Goal: Task Accomplishment & Management: Use online tool/utility

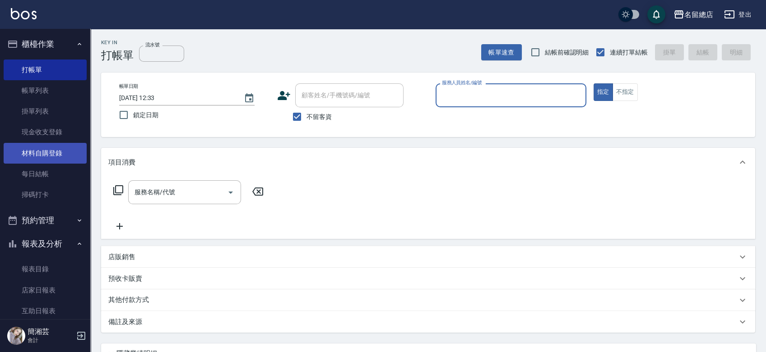
click at [54, 154] on link "材料自購登錄" at bounding box center [45, 153] width 83 height 21
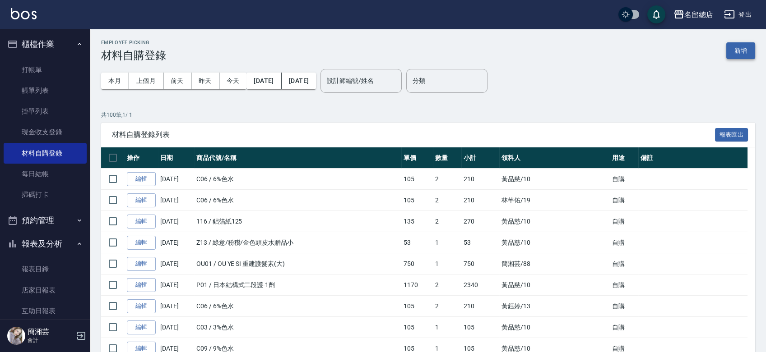
click at [735, 50] on button "新增" at bounding box center [740, 50] width 29 height 17
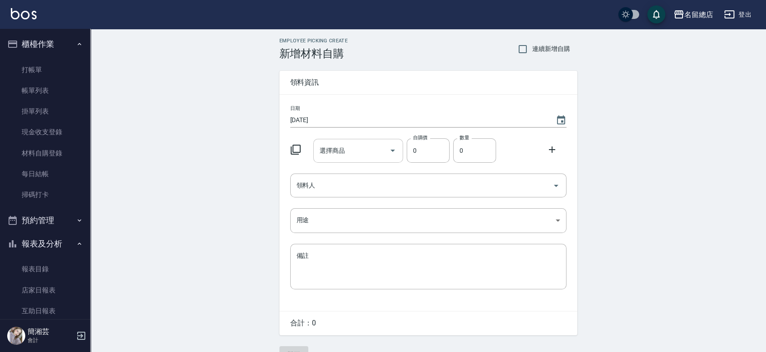
click at [346, 145] on input "選擇商品" at bounding box center [351, 151] width 68 height 16
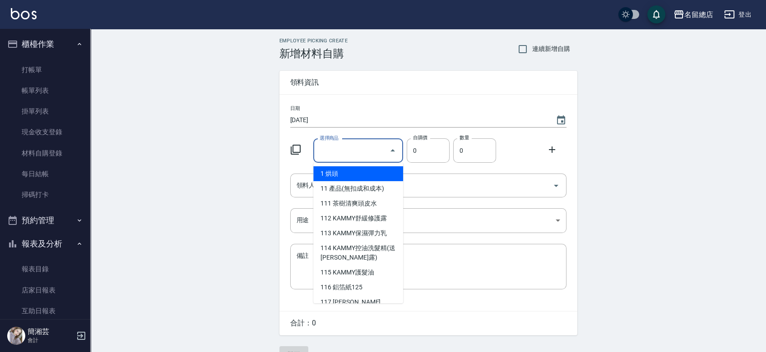
type input "9%色水"
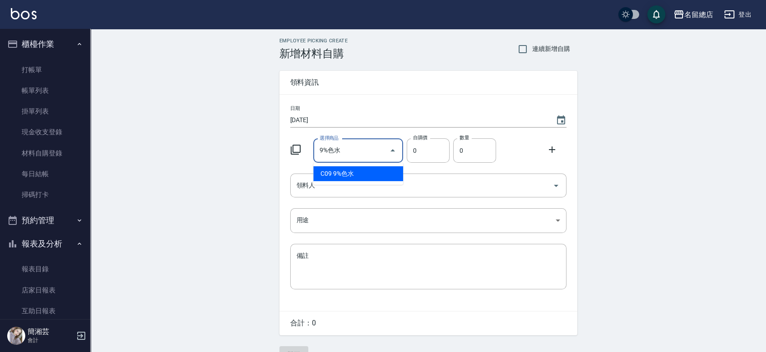
click at [366, 176] on li "C09 9%色水" at bounding box center [358, 174] width 90 height 15
type input "105"
type input "1"
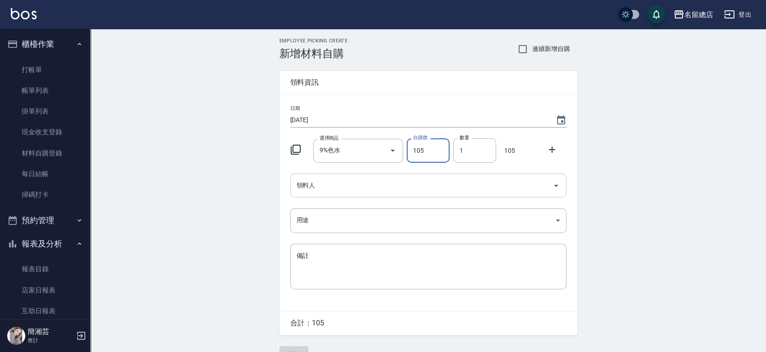
click at [378, 190] on input "領料人" at bounding box center [421, 186] width 255 height 16
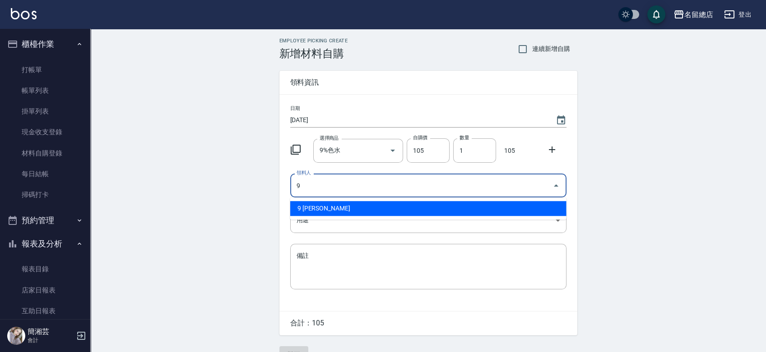
type input "9 [PERSON_NAME]"
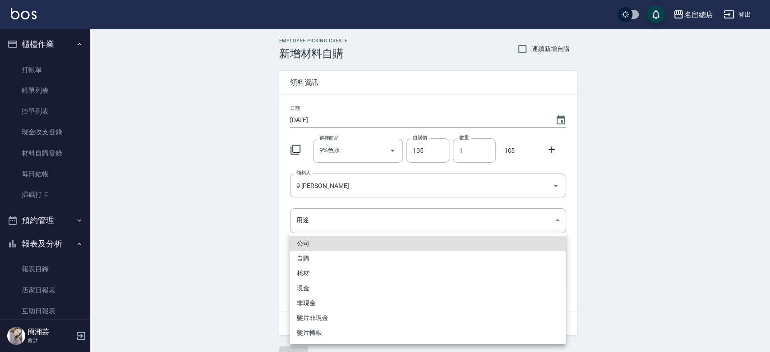
click at [324, 259] on li "自購" at bounding box center [428, 258] width 276 height 15
type input "自購"
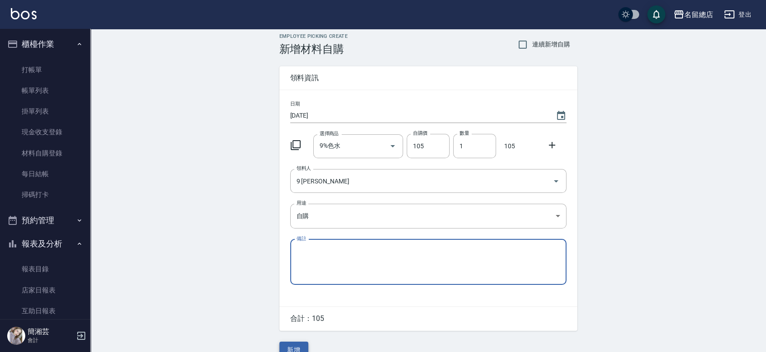
scroll to position [20, 0]
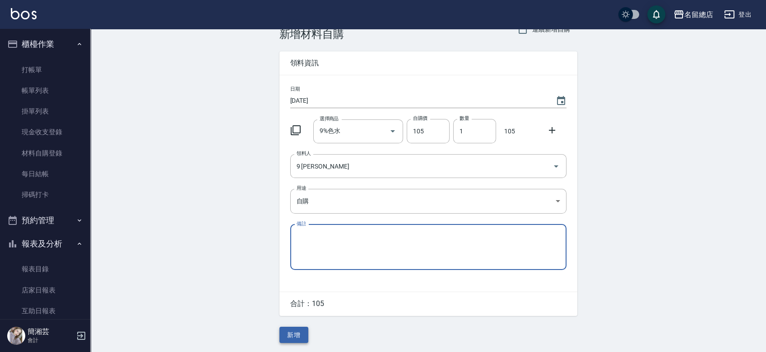
click at [302, 339] on button "新增" at bounding box center [293, 335] width 29 height 17
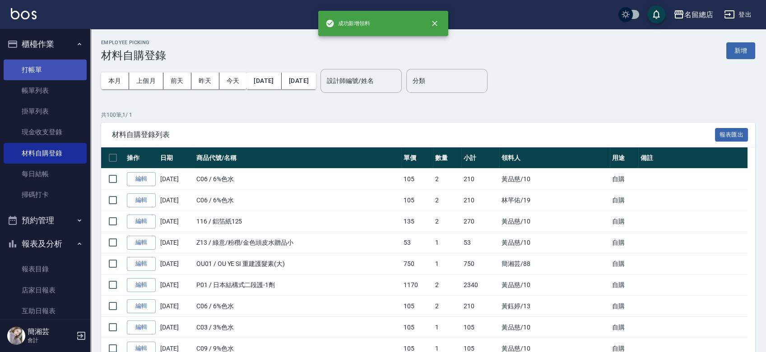
click at [14, 62] on link "打帳單" at bounding box center [45, 70] width 83 height 21
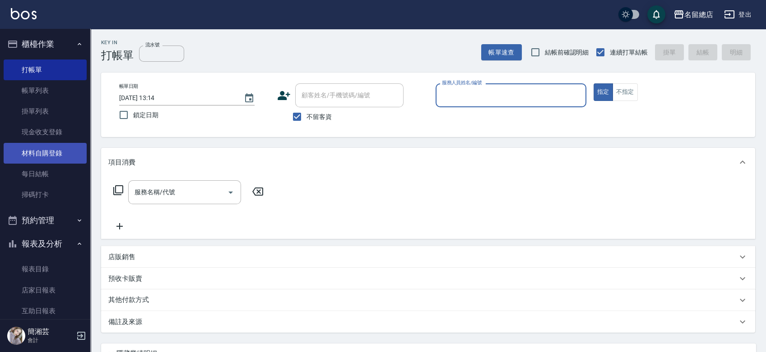
click at [52, 153] on link "材料自購登錄" at bounding box center [45, 153] width 83 height 21
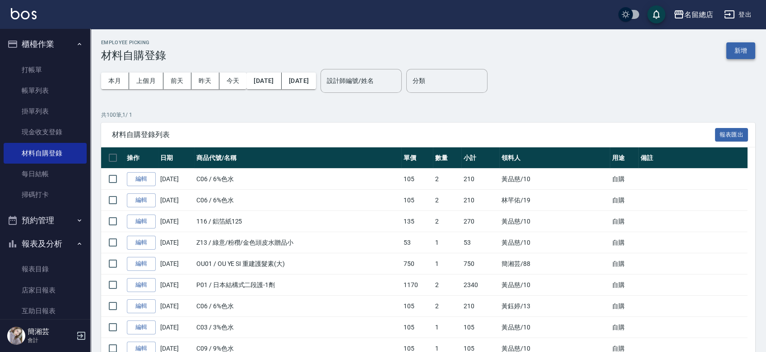
click at [751, 47] on button "新增" at bounding box center [740, 50] width 29 height 17
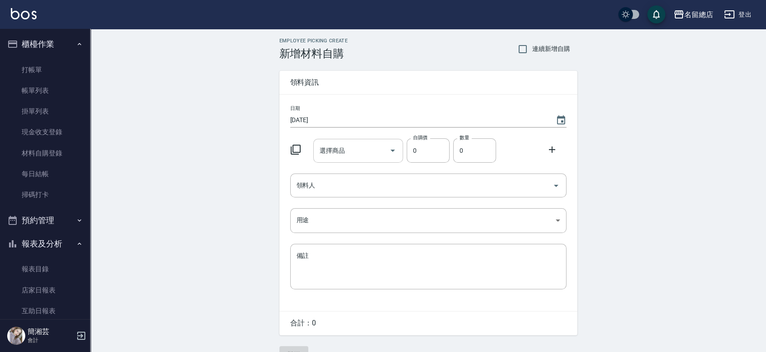
click at [353, 154] on input "選擇商品" at bounding box center [351, 151] width 68 height 16
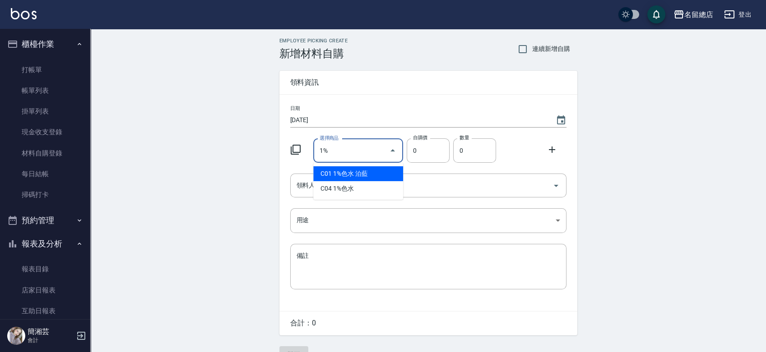
click at [379, 168] on li "C01 1%色水 泊藍" at bounding box center [358, 174] width 90 height 15
type input "1%色水 泊藍"
type input "115"
type input "1"
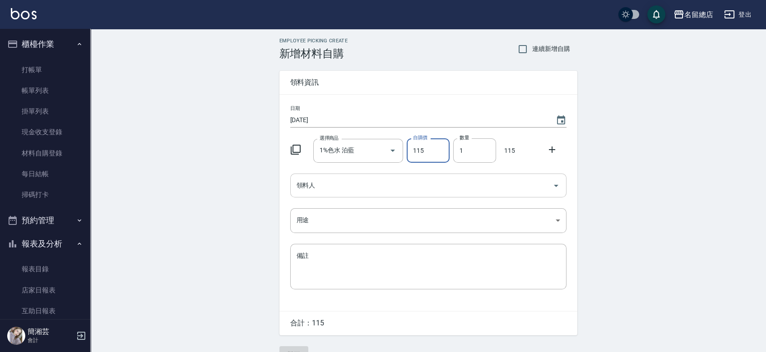
click at [370, 180] on input "領料人" at bounding box center [421, 186] width 255 height 16
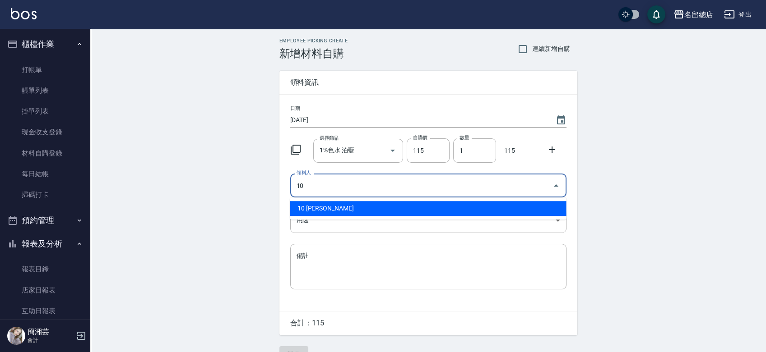
type input "10 [PERSON_NAME]"
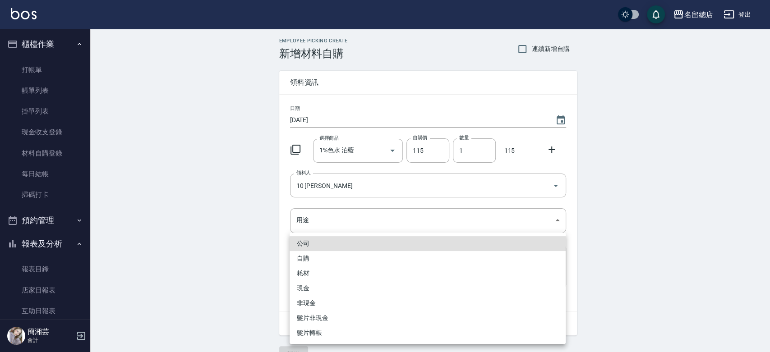
click at [329, 256] on li "自購" at bounding box center [428, 258] width 276 height 15
type input "自購"
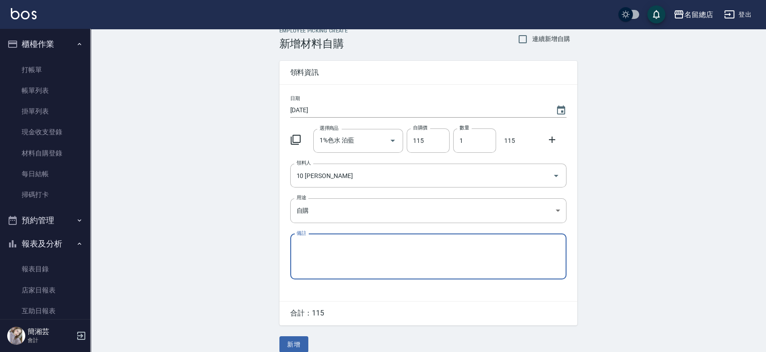
scroll to position [20, 0]
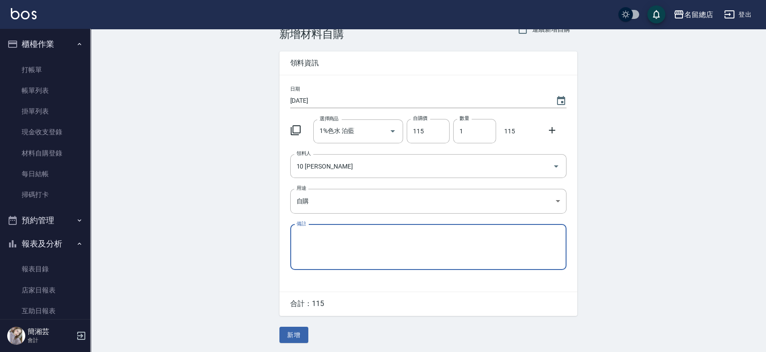
click at [289, 335] on button "新增" at bounding box center [293, 335] width 29 height 17
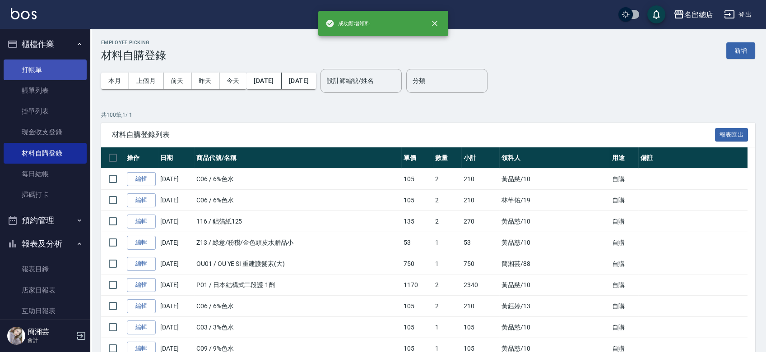
click at [36, 74] on link "打帳單" at bounding box center [45, 70] width 83 height 21
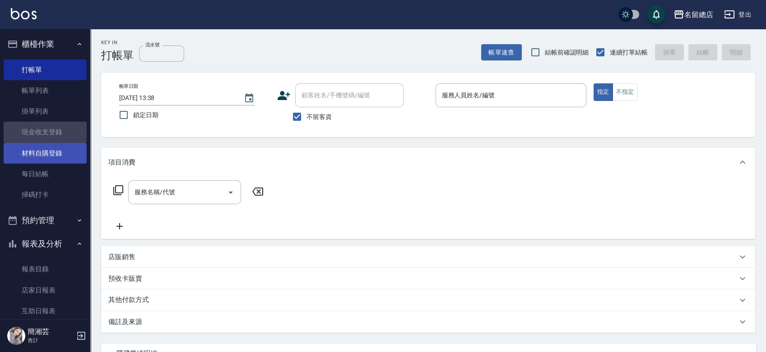
click at [52, 143] on ul "打帳單 帳單列表 掛單列表 現金收支登錄 材料自購登錄 每日結帳 掃碼打卡" at bounding box center [45, 132] width 83 height 153
click at [52, 148] on link "材料自購登錄" at bounding box center [45, 153] width 83 height 21
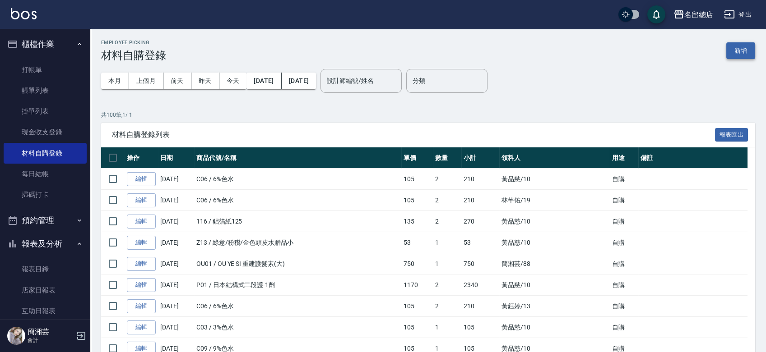
click at [743, 48] on button "新增" at bounding box center [740, 50] width 29 height 17
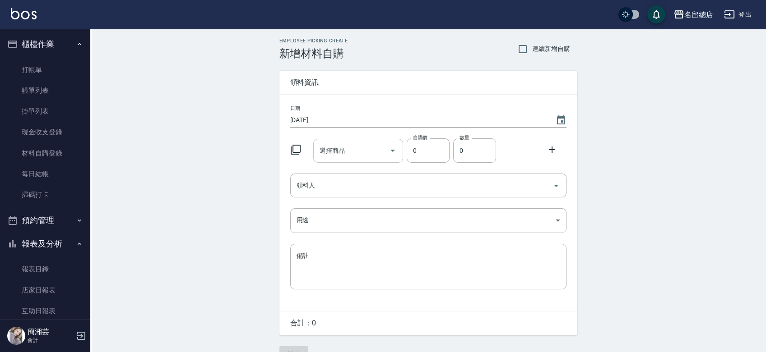
click at [356, 144] on input "選擇商品" at bounding box center [351, 151] width 68 height 16
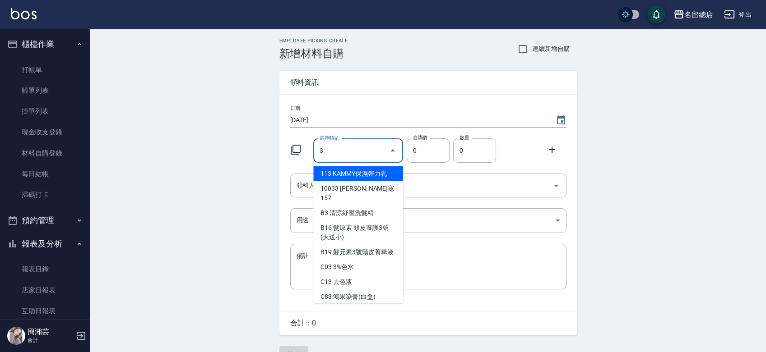
type input "3%色水"
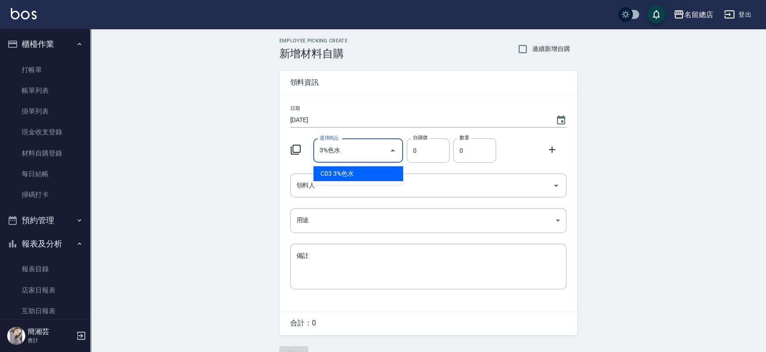
click at [375, 172] on li "C03 3%色水" at bounding box center [358, 174] width 90 height 15
type input "105"
type input "1"
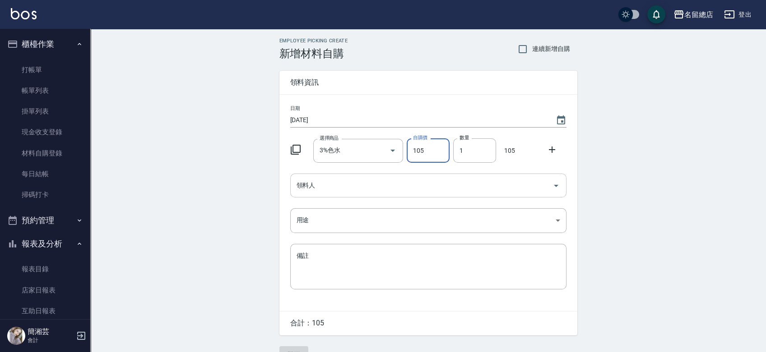
click at [361, 186] on input "領料人" at bounding box center [421, 186] width 255 height 16
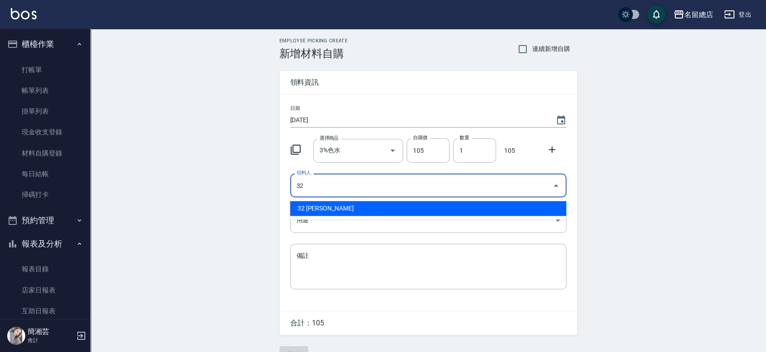
type input "32 [PERSON_NAME]"
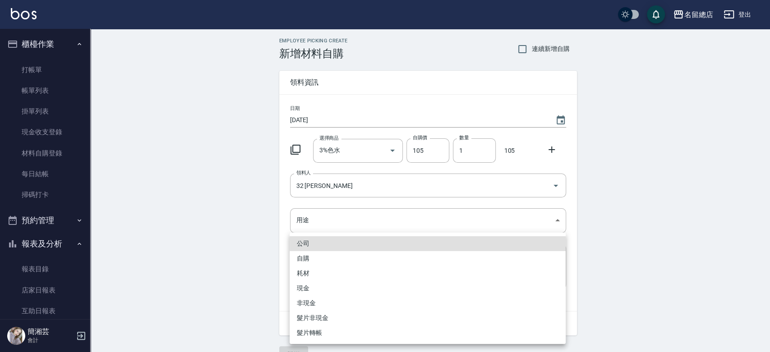
click at [306, 259] on li "自購" at bounding box center [428, 258] width 276 height 15
type input "自購"
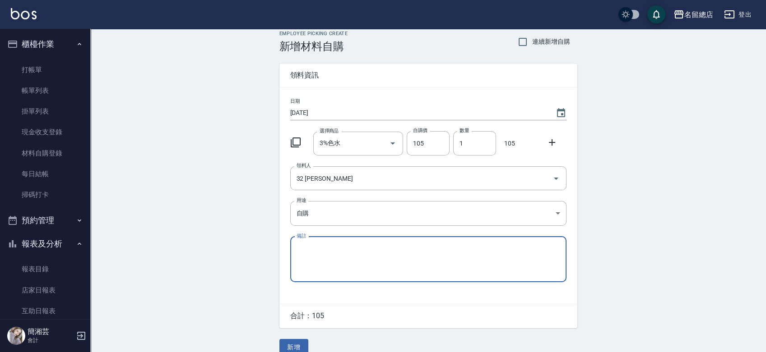
scroll to position [20, 0]
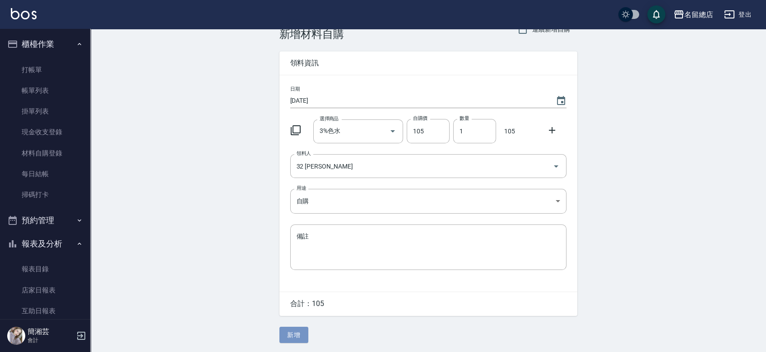
drag, startPoint x: 299, startPoint y: 328, endPoint x: 300, endPoint y: 319, distance: 8.6
click at [300, 330] on button "新增" at bounding box center [293, 335] width 29 height 17
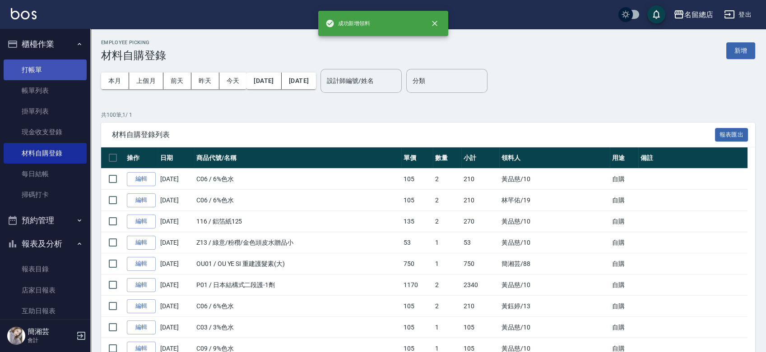
click at [44, 65] on link "打帳單" at bounding box center [45, 70] width 83 height 21
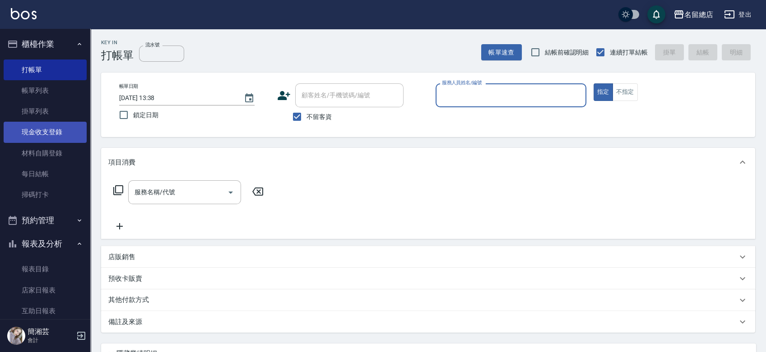
click at [58, 133] on link "現金收支登錄" at bounding box center [45, 132] width 83 height 21
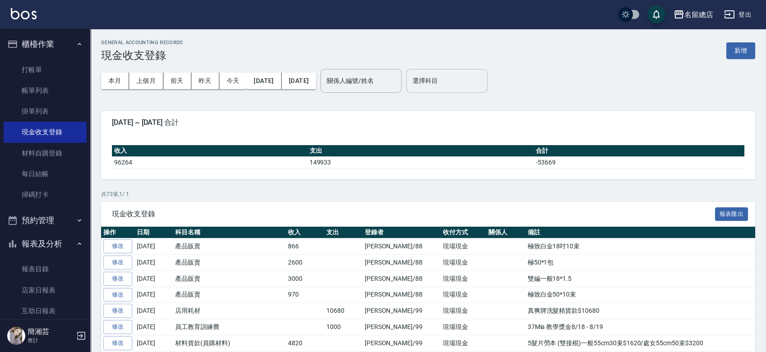
click at [463, 75] on input "選擇科目" at bounding box center [446, 81] width 73 height 16
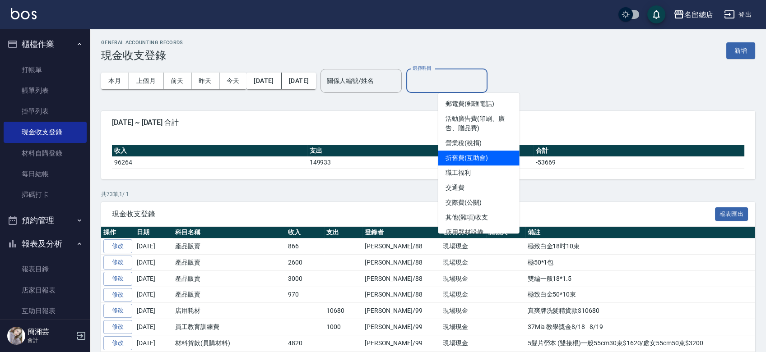
scroll to position [301, 0]
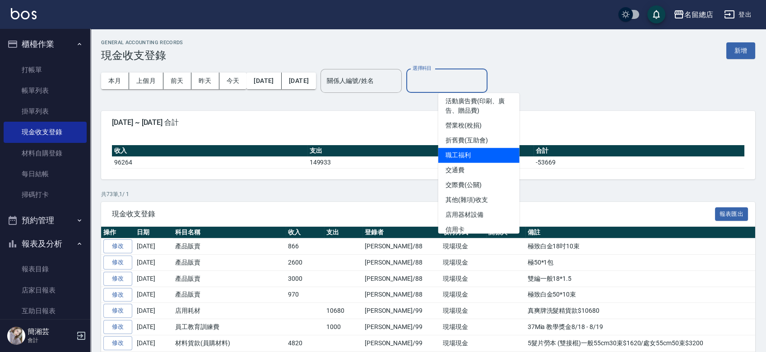
click at [460, 153] on li "職工福利" at bounding box center [478, 155] width 81 height 15
type input "職工福利"
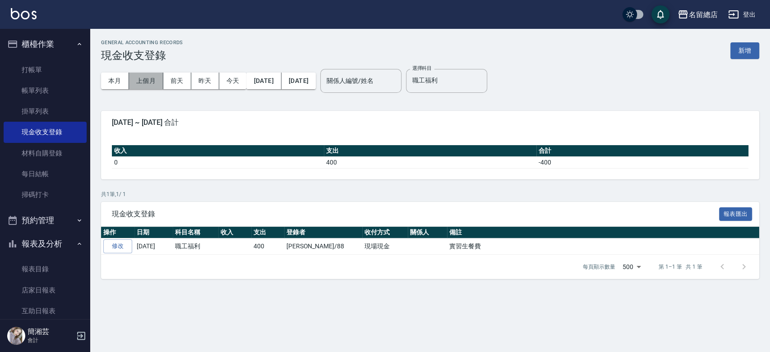
click at [148, 82] on button "上個月" at bounding box center [146, 81] width 34 height 17
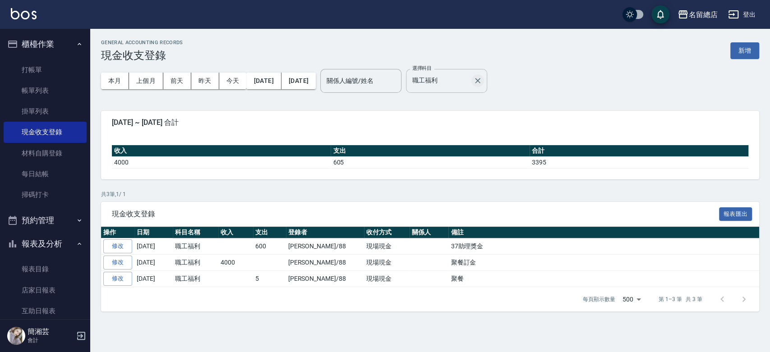
click at [481, 81] on icon "Clear" at bounding box center [477, 80] width 5 height 5
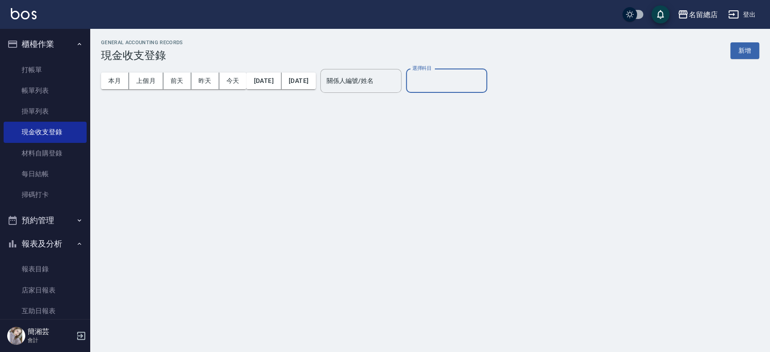
click at [472, 81] on input "選擇科目" at bounding box center [446, 81] width 73 height 16
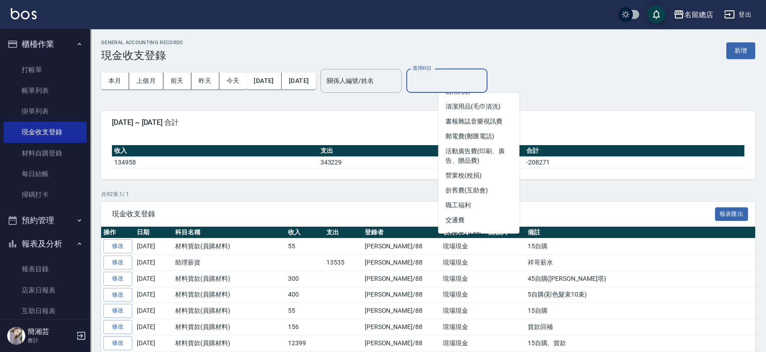
scroll to position [301, 0]
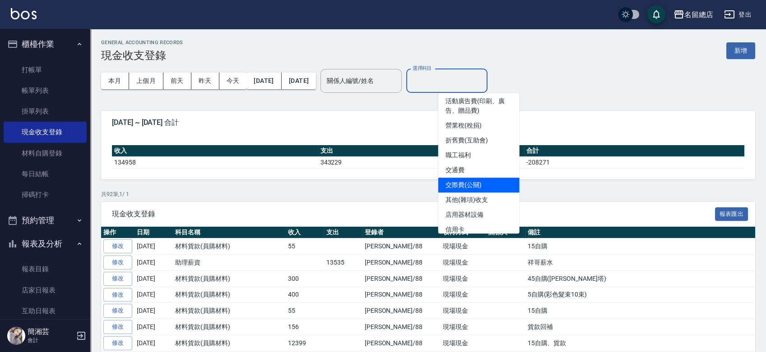
click at [472, 183] on li "交際費(公關)" at bounding box center [478, 185] width 81 height 15
type input "交際費(公關)"
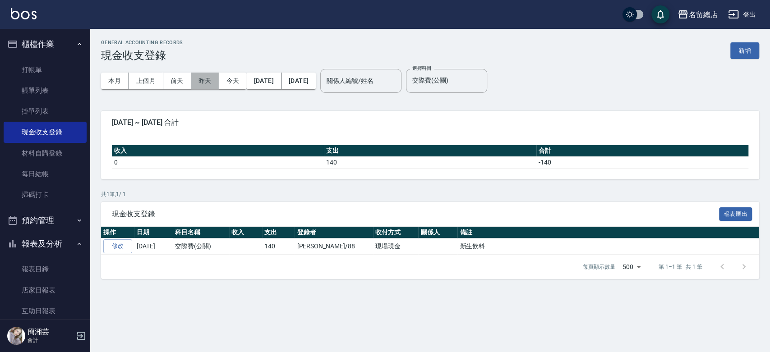
click at [198, 78] on button "昨天" at bounding box center [205, 81] width 28 height 17
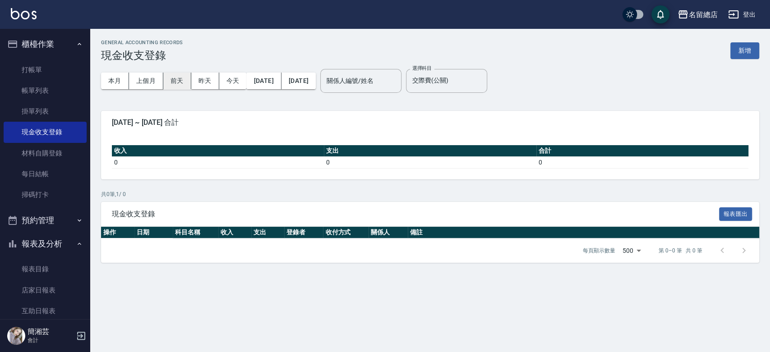
click at [167, 79] on button "前天" at bounding box center [177, 81] width 28 height 17
click at [144, 79] on button "上個月" at bounding box center [146, 81] width 34 height 17
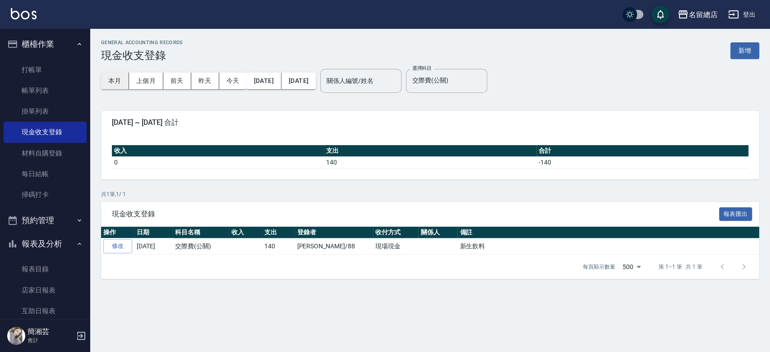
click at [105, 82] on button "本月" at bounding box center [115, 81] width 28 height 17
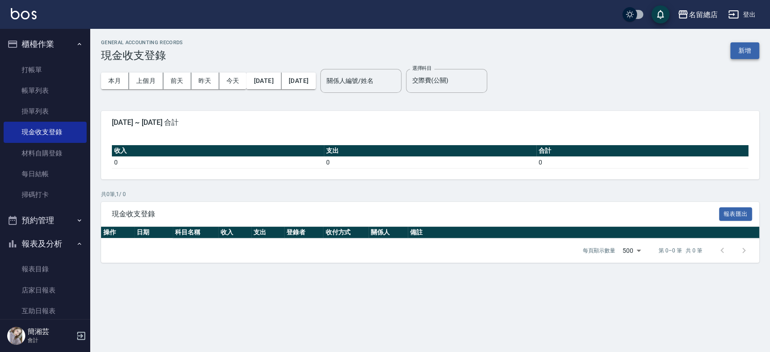
click at [744, 49] on button "新增" at bounding box center [745, 50] width 29 height 17
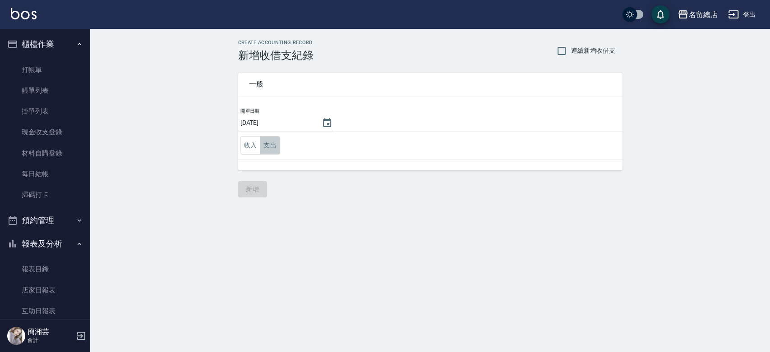
click at [269, 147] on button "支出" at bounding box center [270, 145] width 20 height 19
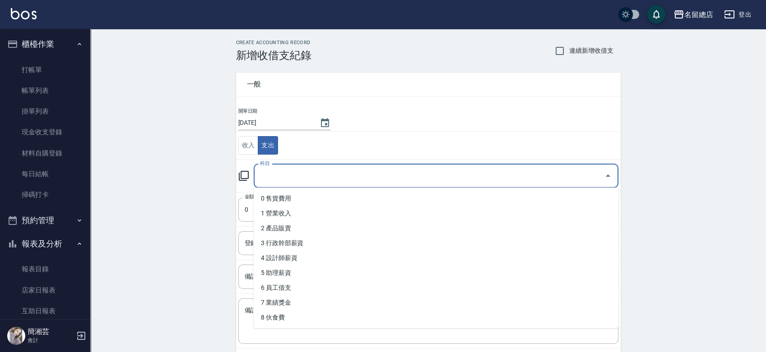
click at [292, 179] on input "科目" at bounding box center [429, 176] width 343 height 16
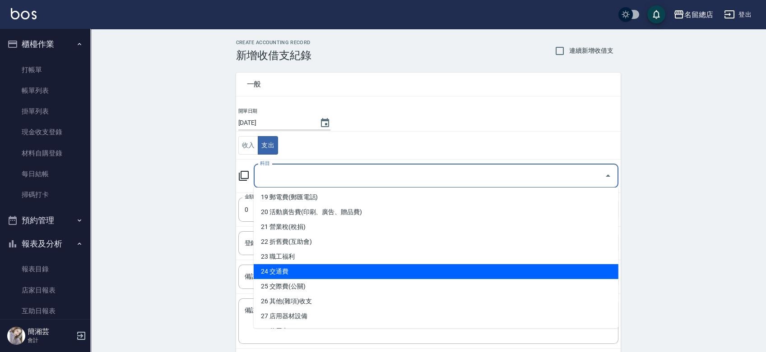
scroll to position [301, 0]
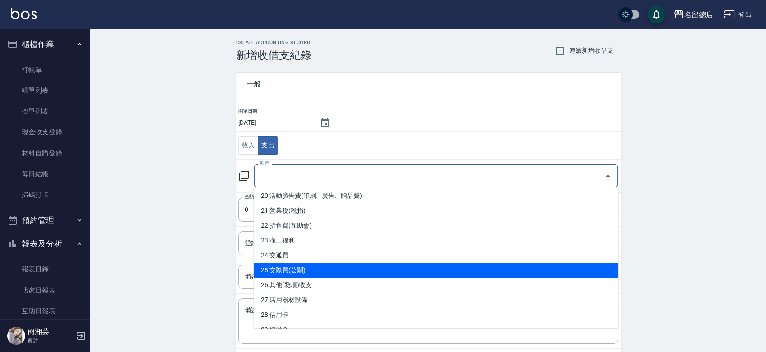
click at [326, 270] on li "25 交際費(公關)" at bounding box center [436, 270] width 365 height 15
type input "25 交際費(公關)"
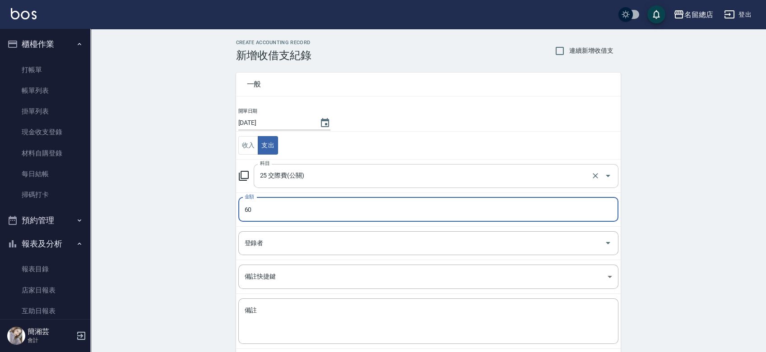
type input "60"
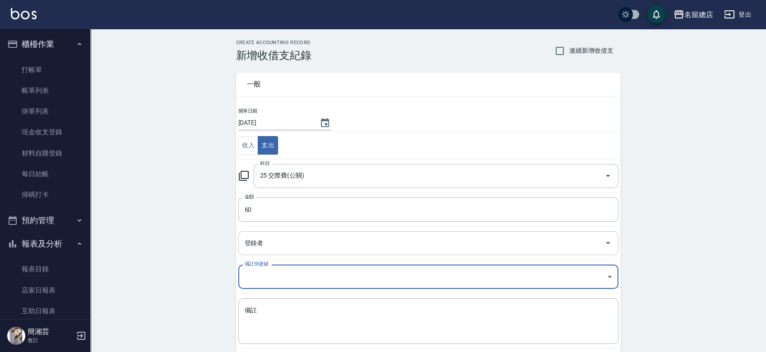
drag, startPoint x: 271, startPoint y: 255, endPoint x: 267, endPoint y: 251, distance: 5.8
click at [271, 256] on td "登錄者 登錄者" at bounding box center [428, 243] width 384 height 33
click at [266, 250] on input "登錄者" at bounding box center [421, 244] width 358 height 16
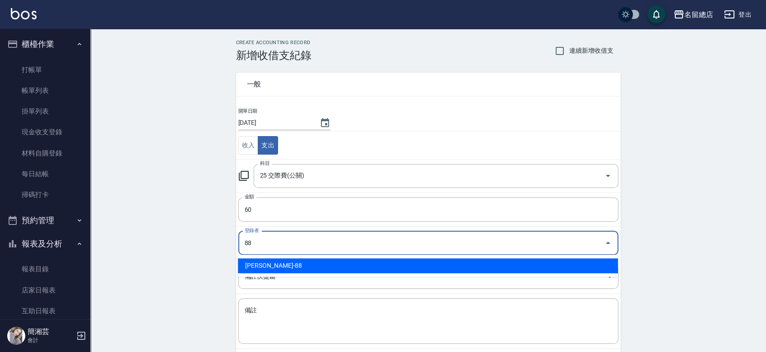
type input "[PERSON_NAME]-88"
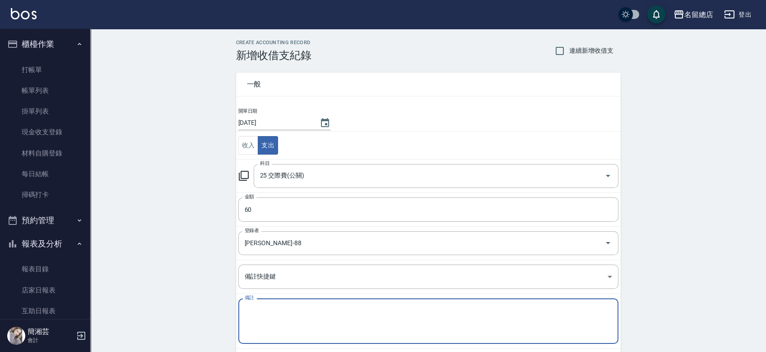
click at [288, 312] on textarea "備註" at bounding box center [428, 321] width 367 height 31
click at [258, 310] on textarea "建醮老師飲料" at bounding box center [428, 321] width 367 height 31
type textarea "建教老師飲料"
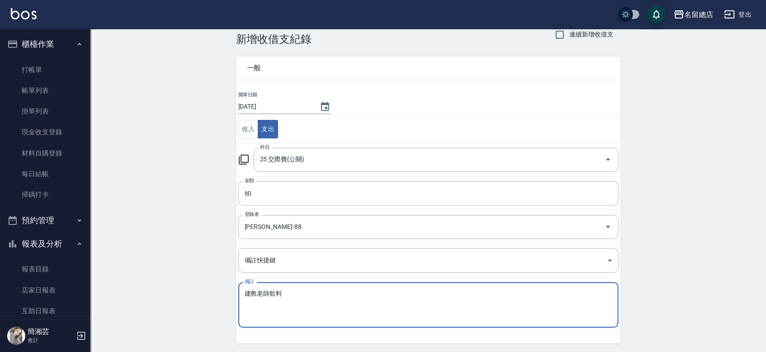
scroll to position [45, 0]
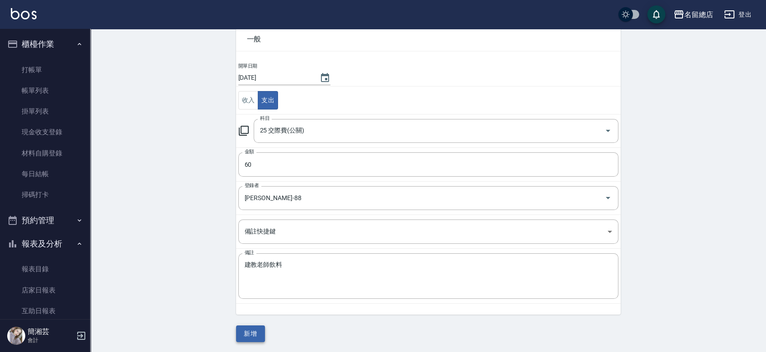
click at [257, 333] on button "新增" at bounding box center [250, 334] width 29 height 17
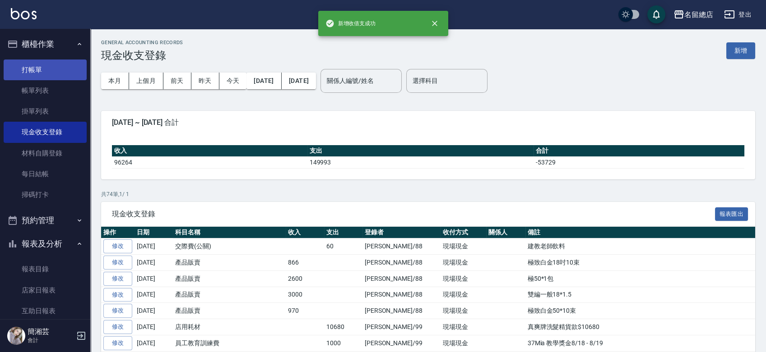
click at [55, 70] on link "打帳單" at bounding box center [45, 70] width 83 height 21
